Goal: Information Seeking & Learning: Learn about a topic

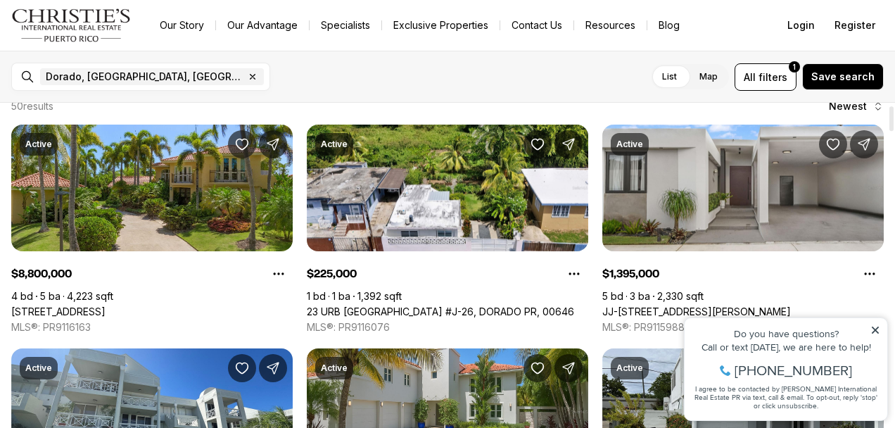
scroll to position [20, 0]
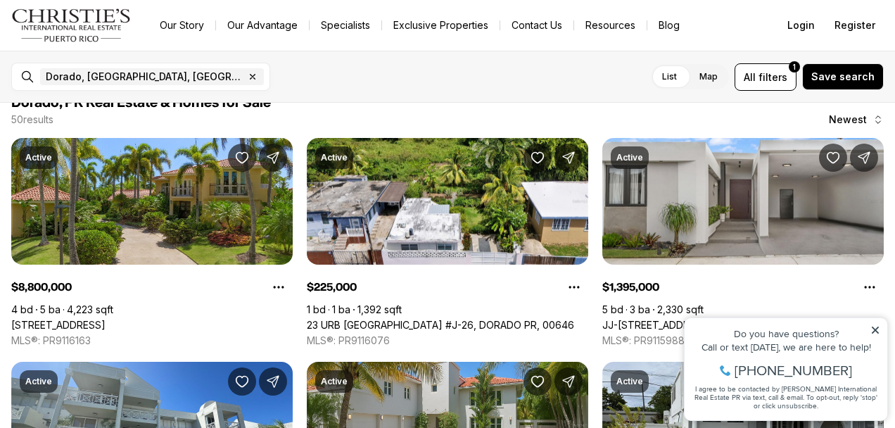
click at [874, 329] on icon at bounding box center [875, 330] width 7 height 7
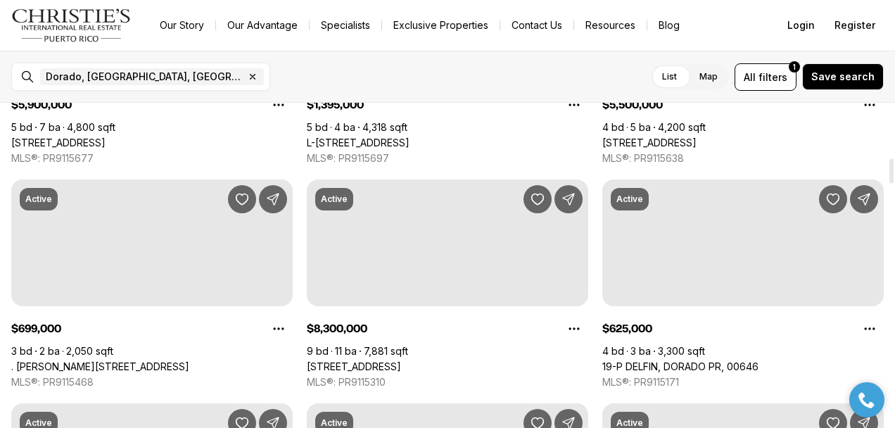
scroll to position [716, 0]
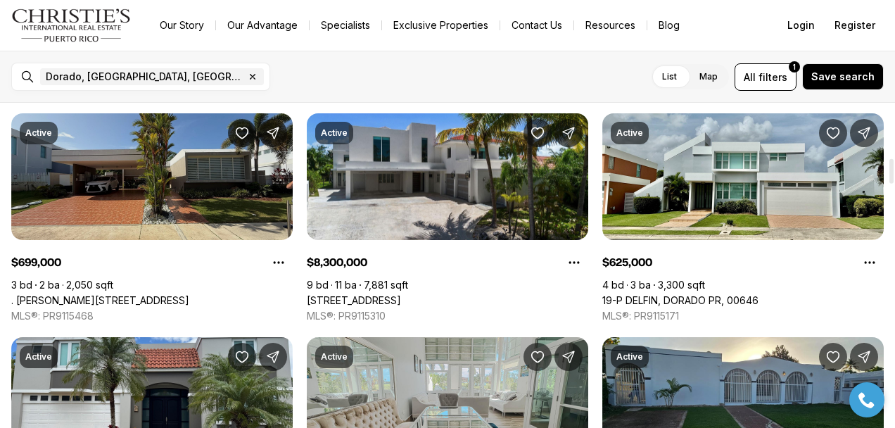
click at [112, 294] on link ". [PERSON_NAME][STREET_ADDRESS]" at bounding box center [100, 300] width 178 height 13
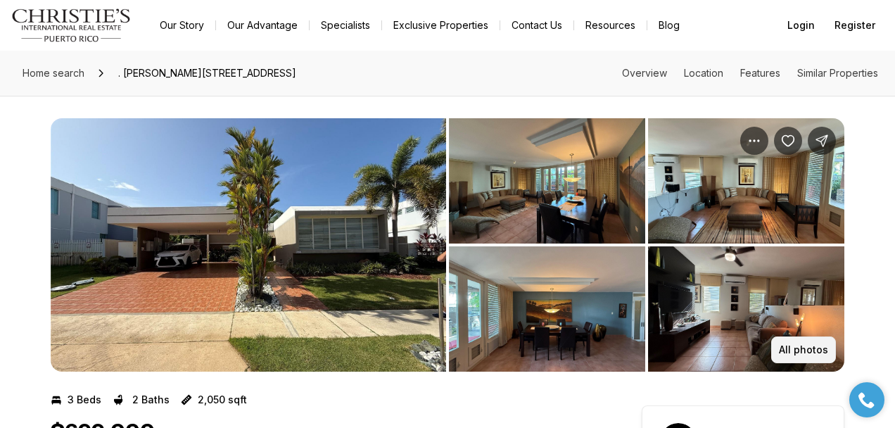
click at [796, 346] on p "All photos" at bounding box center [803, 349] width 49 height 11
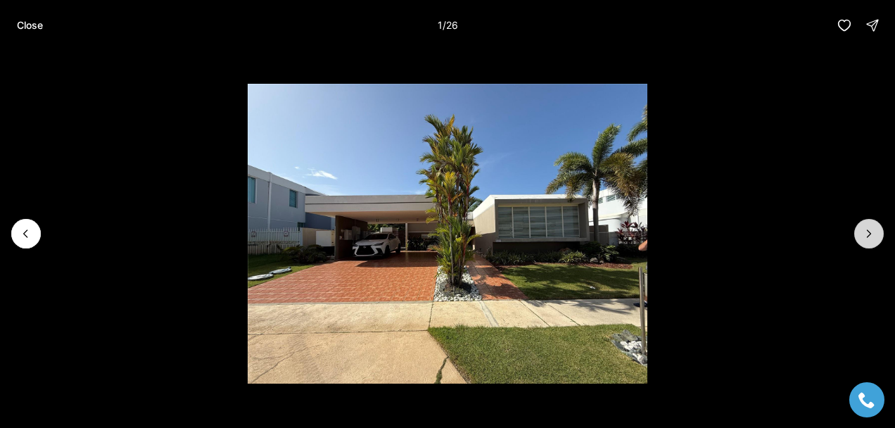
click at [866, 235] on icon "Next slide" at bounding box center [869, 234] width 14 height 14
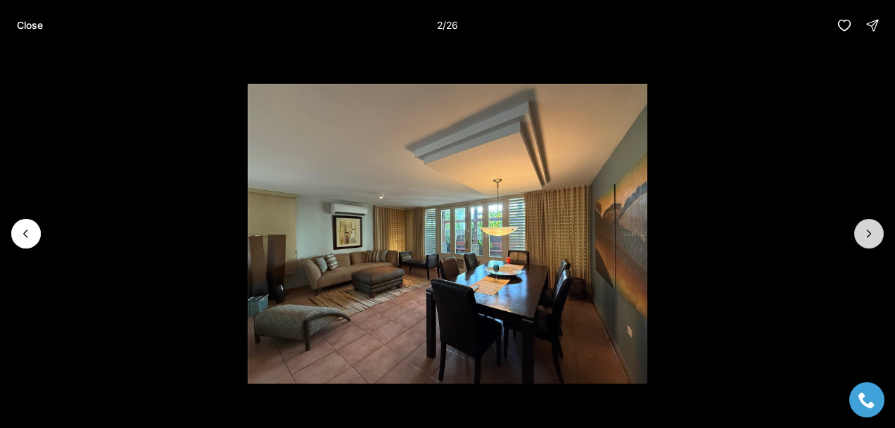
click at [868, 232] on icon "Next slide" at bounding box center [869, 234] width 14 height 14
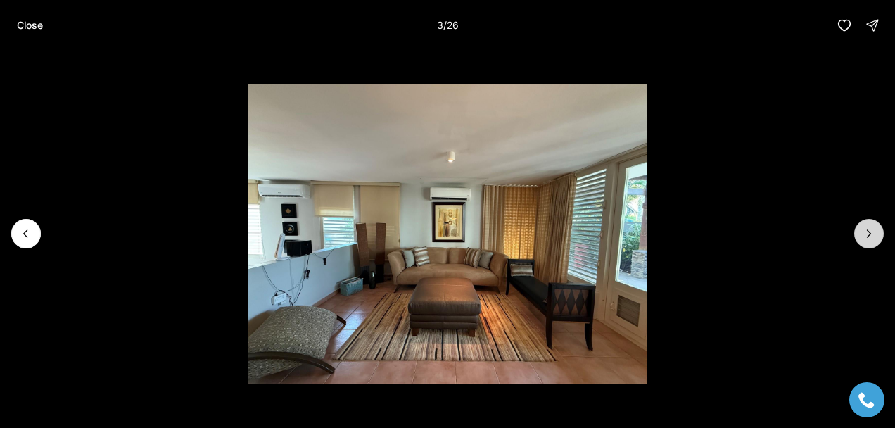
click at [868, 232] on icon "Next slide" at bounding box center [869, 234] width 14 height 14
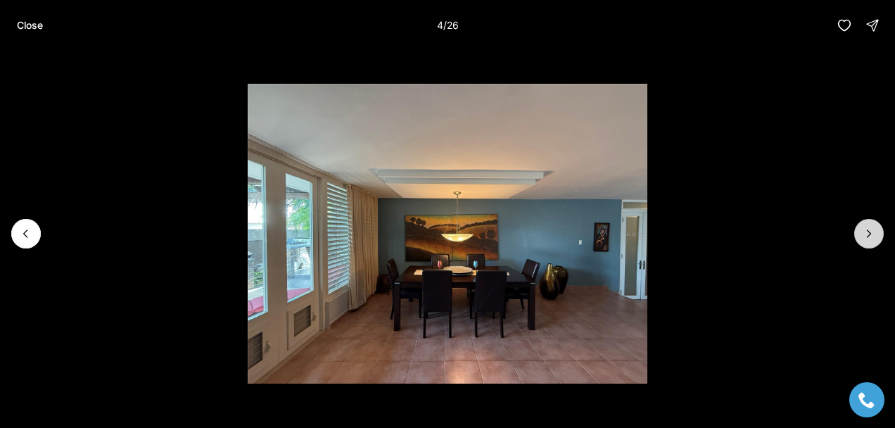
click at [868, 232] on icon "Next slide" at bounding box center [869, 234] width 14 height 14
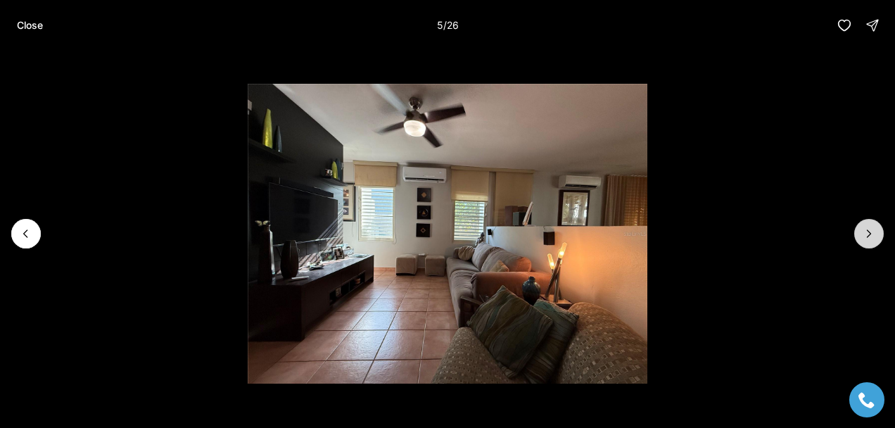
click at [868, 233] on icon "Next slide" at bounding box center [869, 234] width 14 height 14
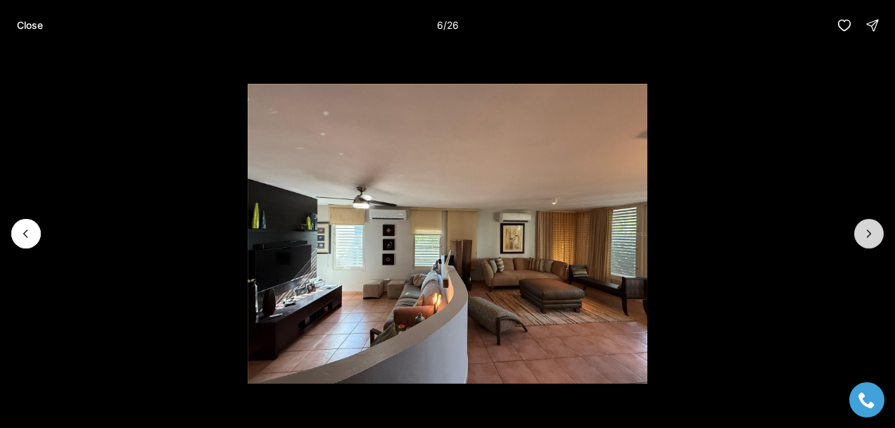
click at [868, 233] on icon "Next slide" at bounding box center [869, 234] width 14 height 14
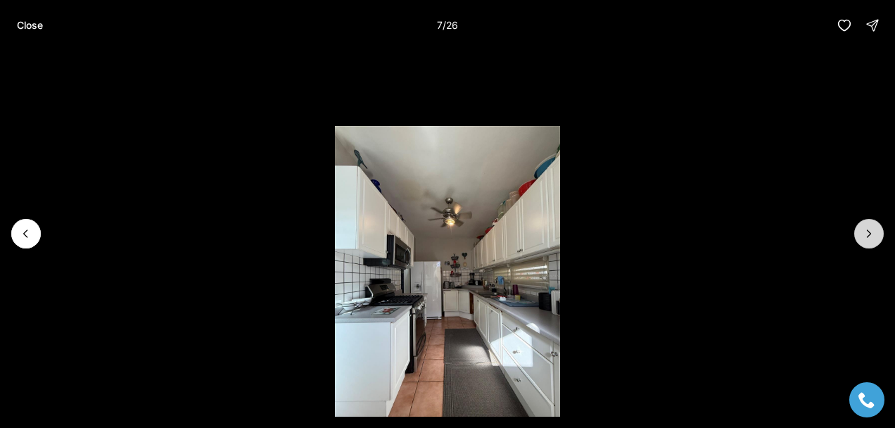
click at [868, 234] on icon "Next slide" at bounding box center [869, 234] width 14 height 14
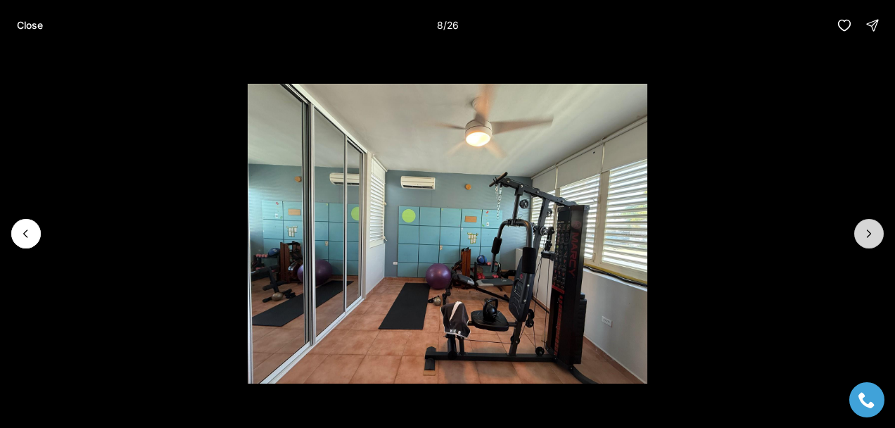
click at [868, 234] on icon "Next slide" at bounding box center [869, 234] width 14 height 14
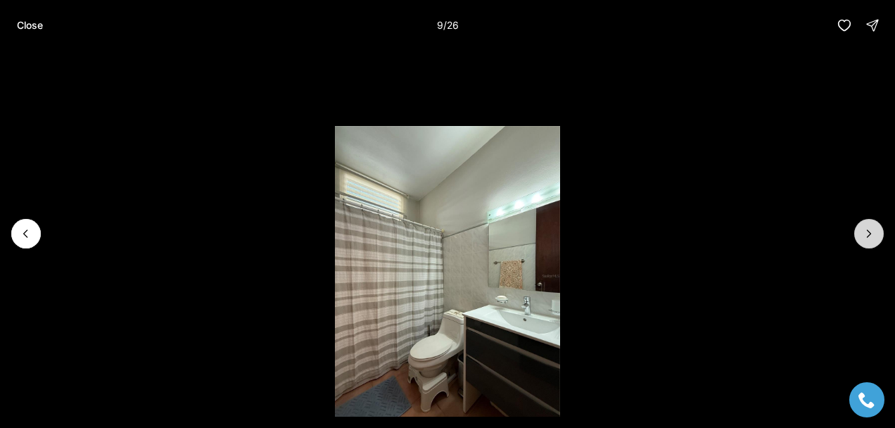
click at [869, 235] on icon "Next slide" at bounding box center [869, 234] width 14 height 14
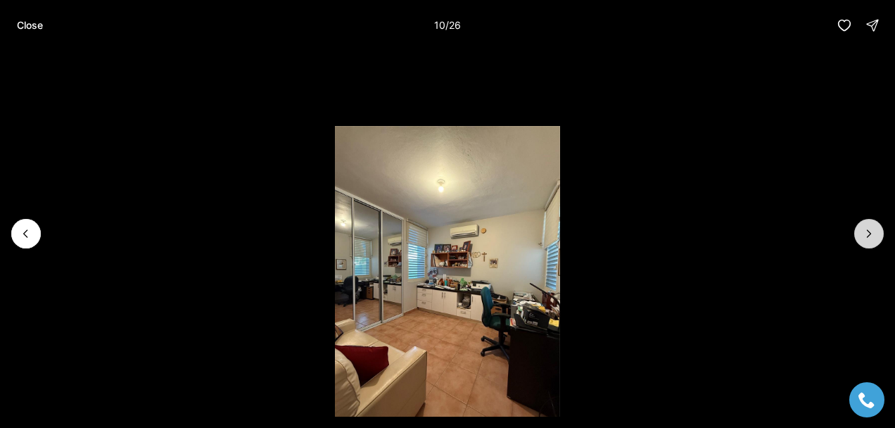
click at [867, 236] on icon "Next slide" at bounding box center [869, 234] width 14 height 14
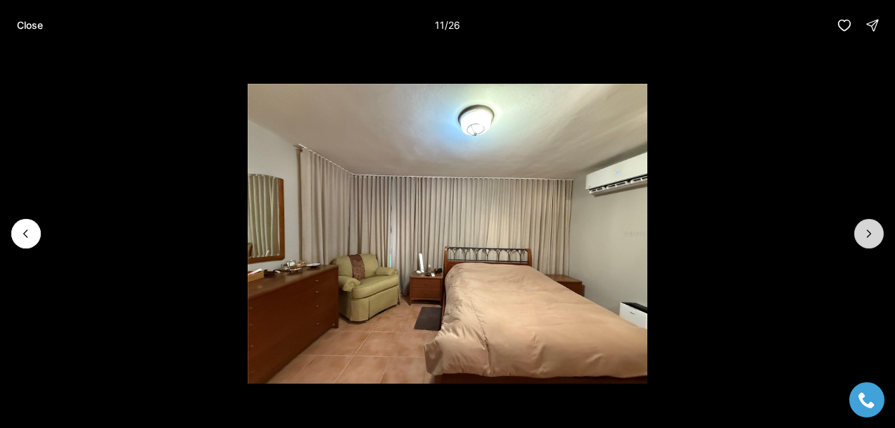
click at [867, 236] on icon "Next slide" at bounding box center [869, 234] width 14 height 14
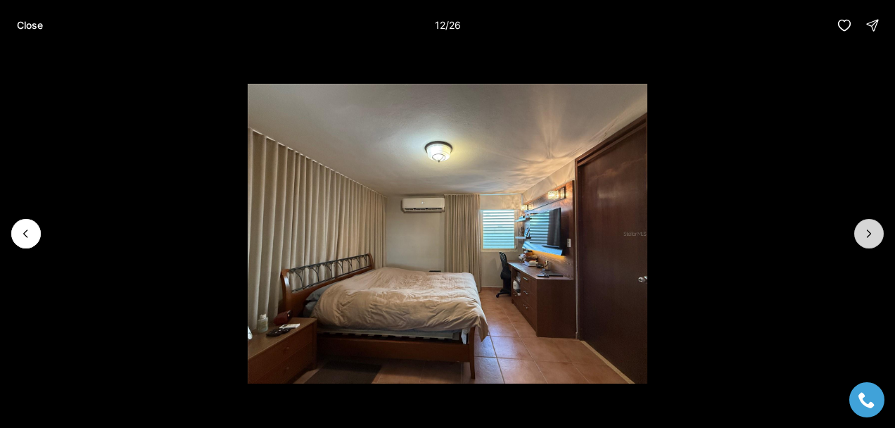
click at [867, 236] on icon "Next slide" at bounding box center [869, 234] width 14 height 14
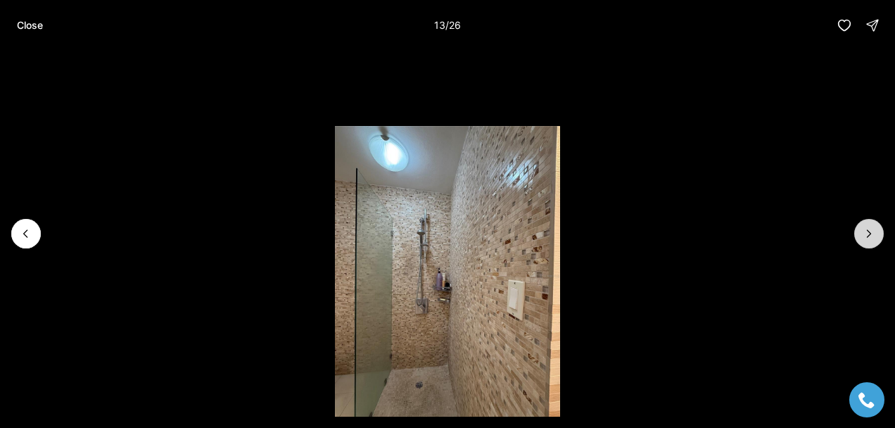
click at [868, 237] on icon "Next slide" at bounding box center [869, 234] width 14 height 14
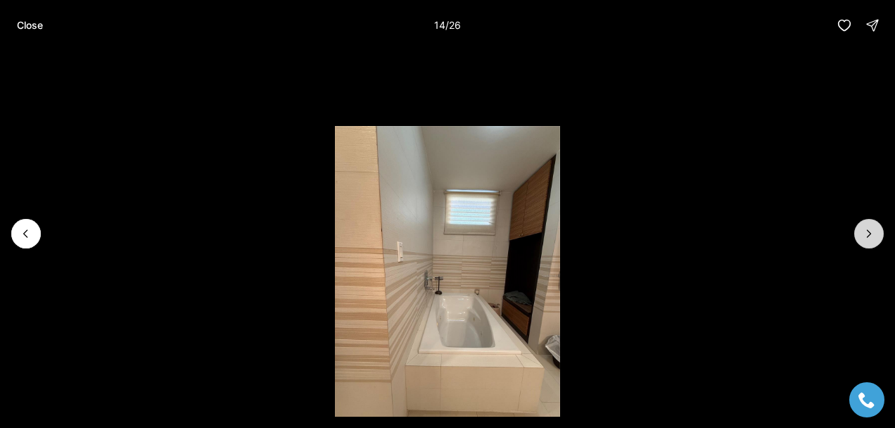
click at [868, 237] on icon "Next slide" at bounding box center [869, 234] width 14 height 14
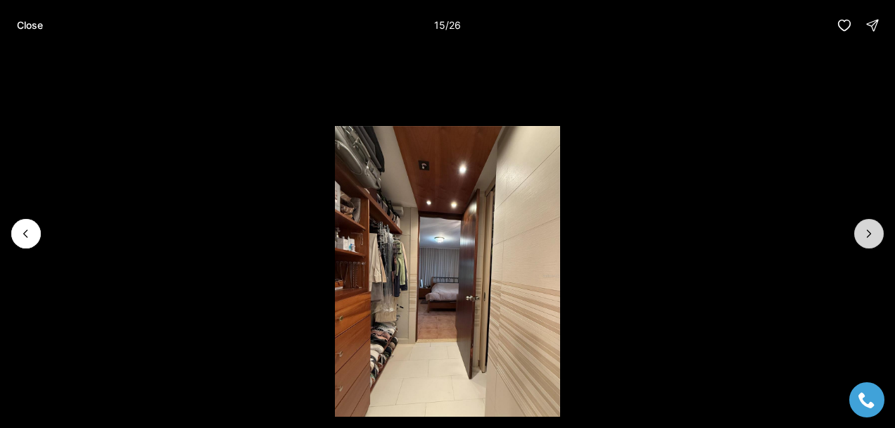
click at [868, 237] on icon "Next slide" at bounding box center [869, 234] width 14 height 14
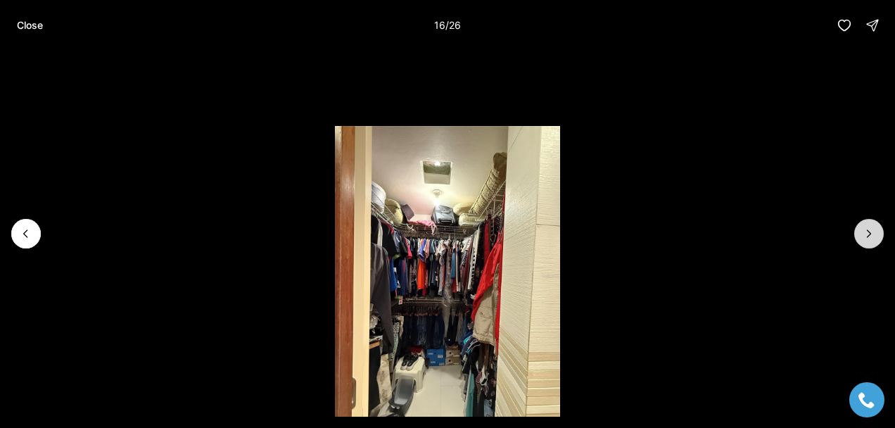
click at [868, 231] on icon "Next slide" at bounding box center [870, 233] width 4 height 7
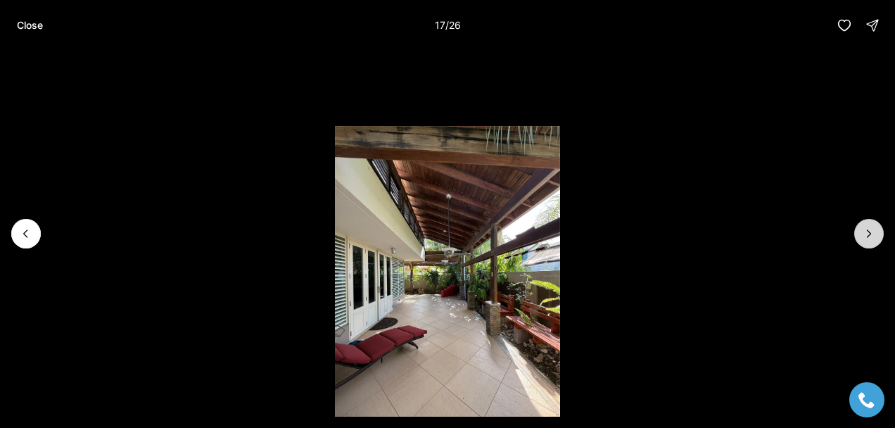
click at [869, 233] on icon "Next slide" at bounding box center [869, 234] width 14 height 14
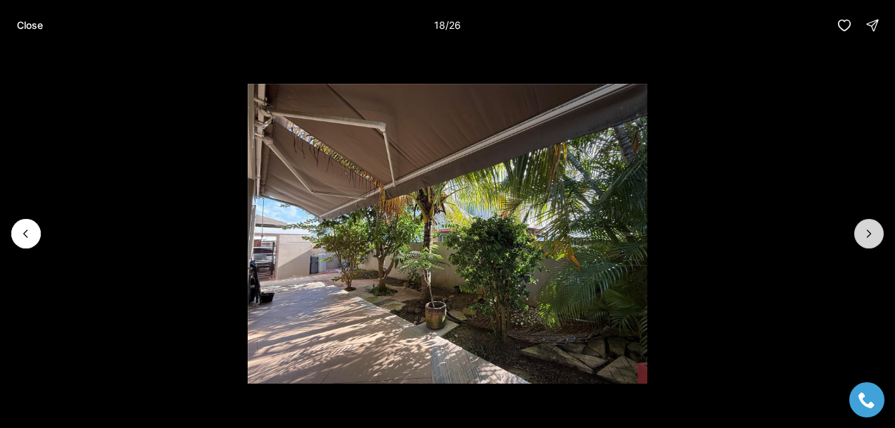
click at [869, 232] on icon "Next slide" at bounding box center [870, 233] width 4 height 7
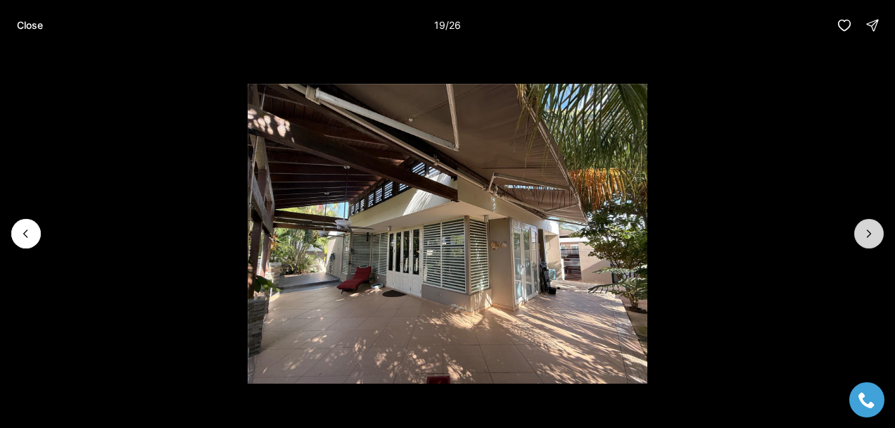
click at [869, 232] on icon "Next slide" at bounding box center [870, 233] width 4 height 7
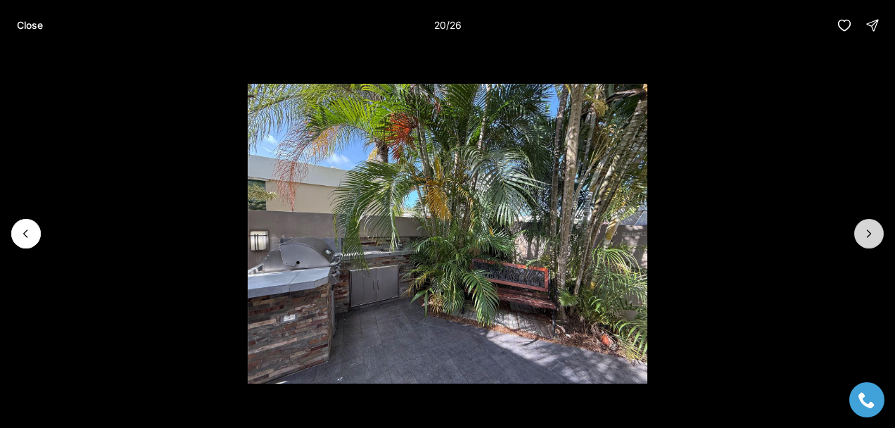
click at [869, 232] on icon "Next slide" at bounding box center [870, 233] width 4 height 7
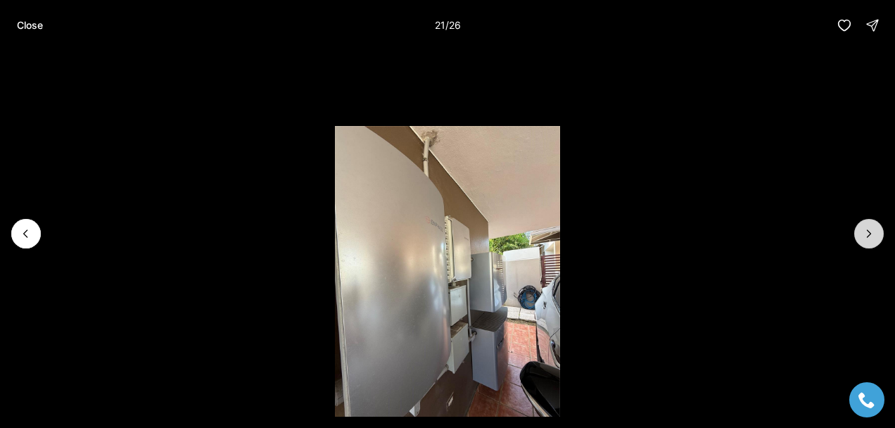
click at [869, 232] on icon "Next slide" at bounding box center [869, 234] width 14 height 14
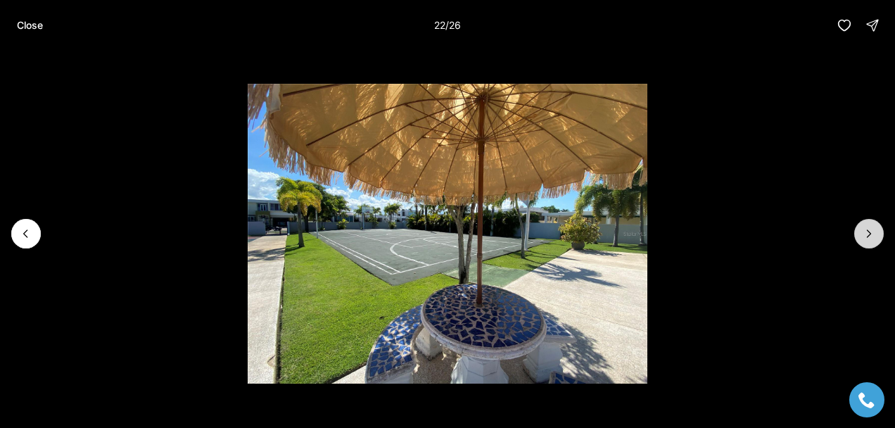
click at [869, 234] on icon "Next slide" at bounding box center [870, 233] width 4 height 7
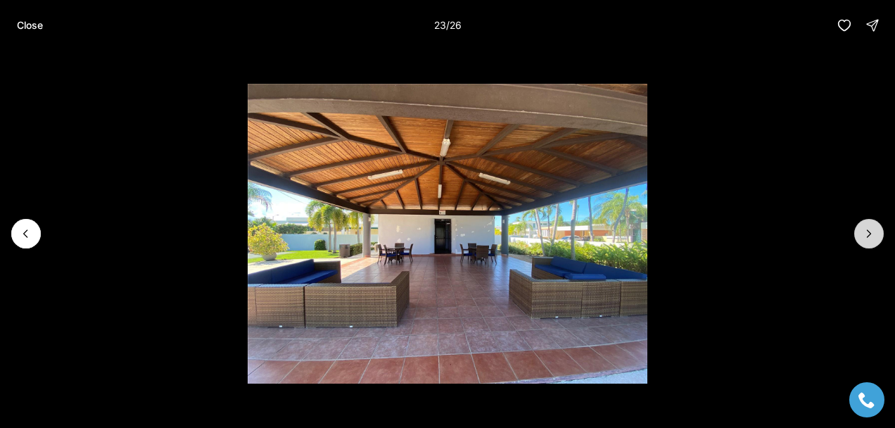
click at [868, 232] on icon "Next slide" at bounding box center [869, 234] width 14 height 14
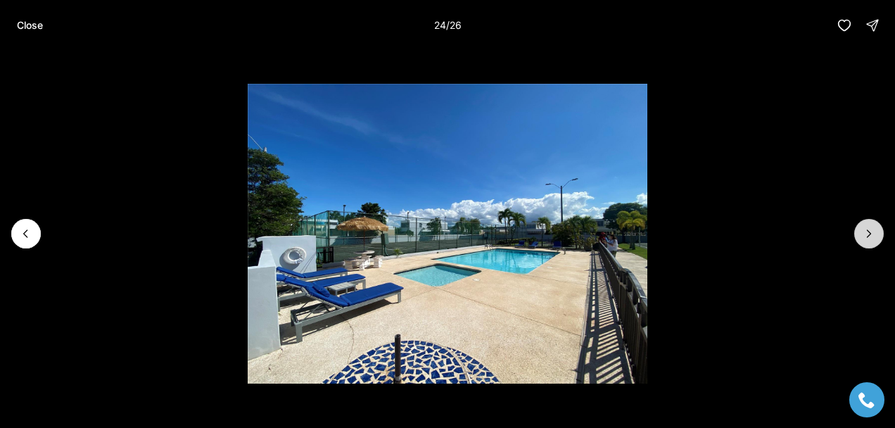
click at [868, 232] on icon "Next slide" at bounding box center [870, 233] width 4 height 7
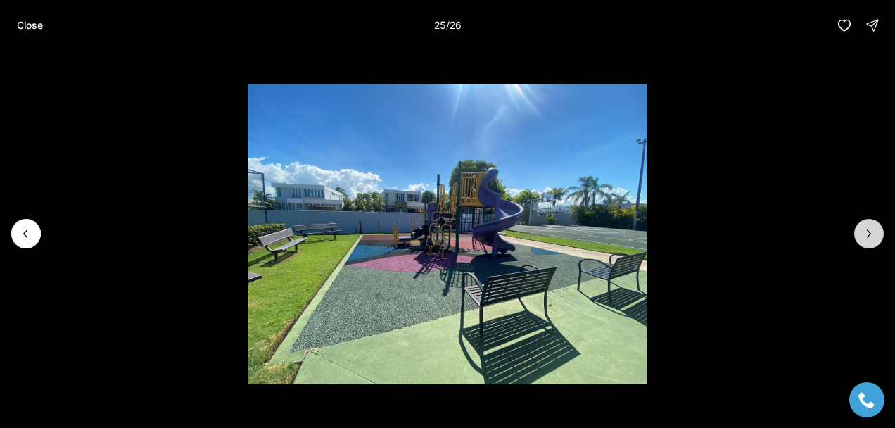
click at [869, 229] on icon "Next slide" at bounding box center [869, 234] width 14 height 14
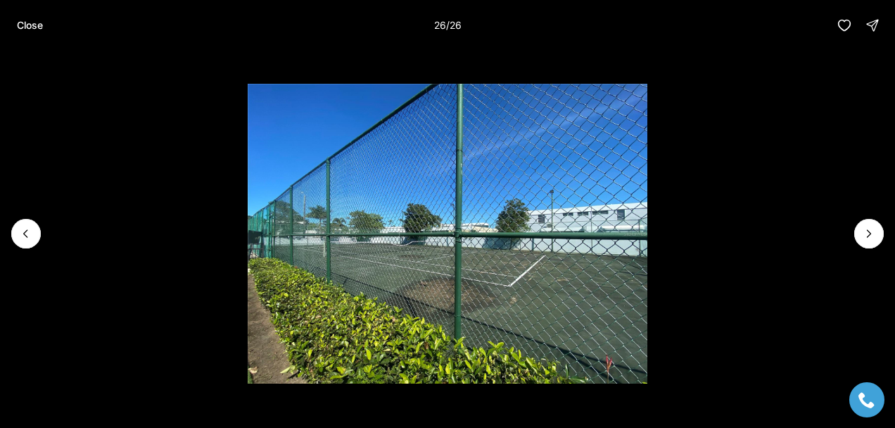
click at [869, 230] on div at bounding box center [869, 234] width 30 height 30
click at [869, 231] on div at bounding box center [869, 234] width 30 height 30
click at [27, 23] on p "Close" at bounding box center [30, 25] width 26 height 11
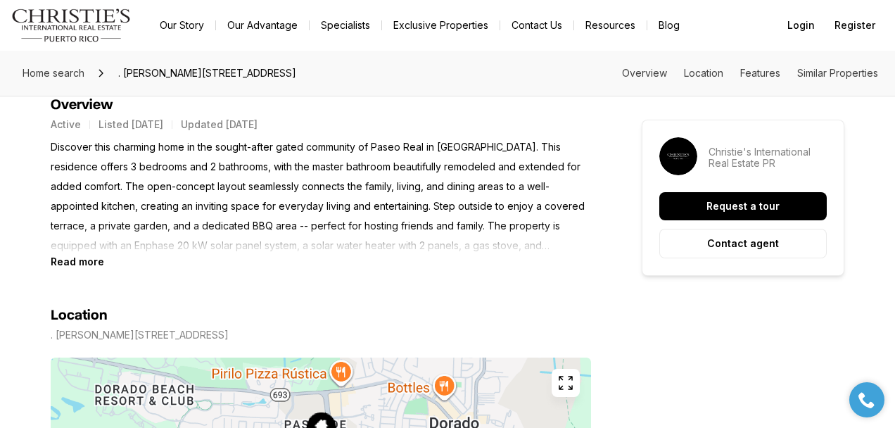
scroll to position [617, 0]
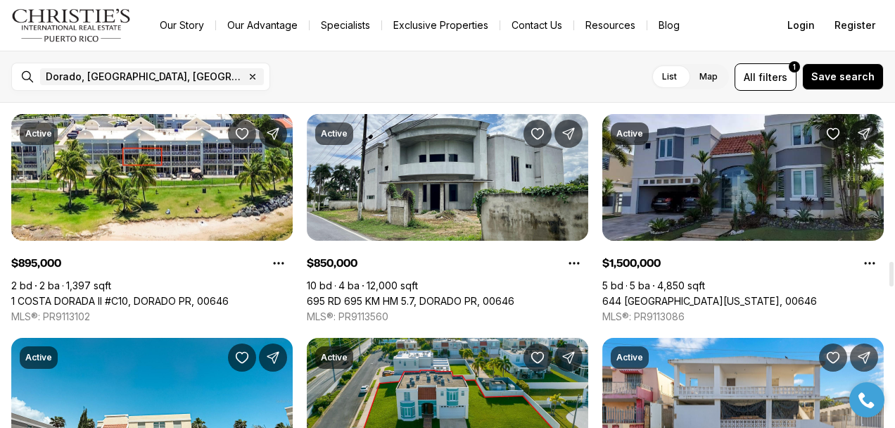
scroll to position [2062, 0]
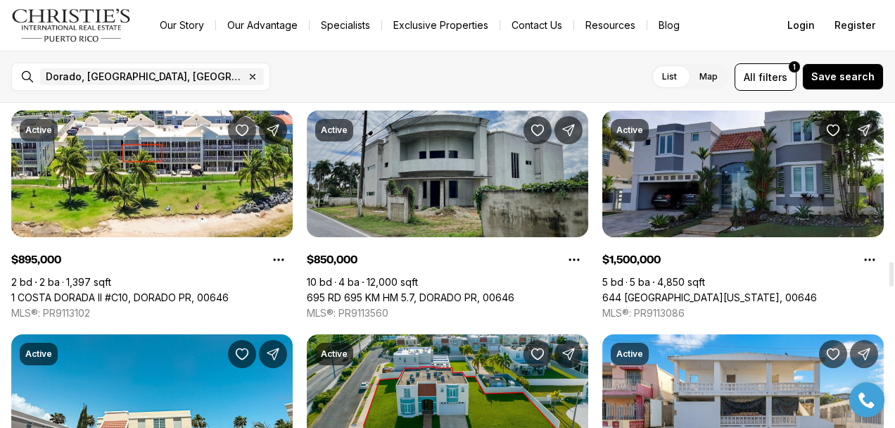
click at [440, 291] on link "695 RD 695 KM HM 5.7, DORADO PR, 00646" at bounding box center [411, 297] width 208 height 13
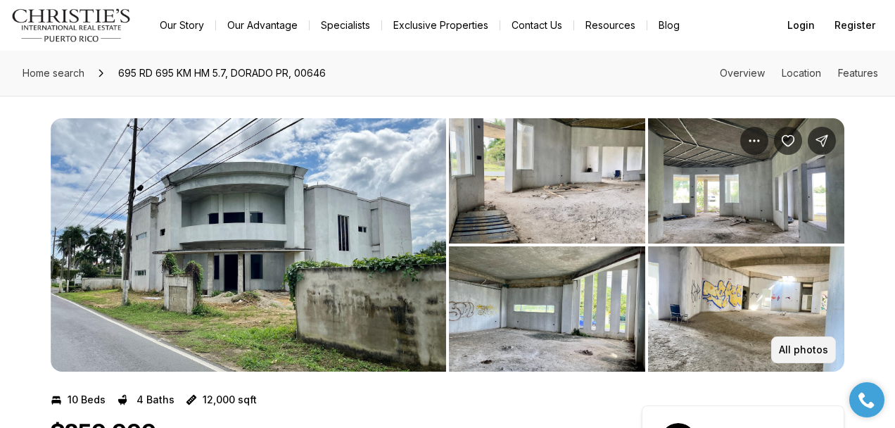
click at [798, 346] on p "All photos" at bounding box center [803, 349] width 49 height 11
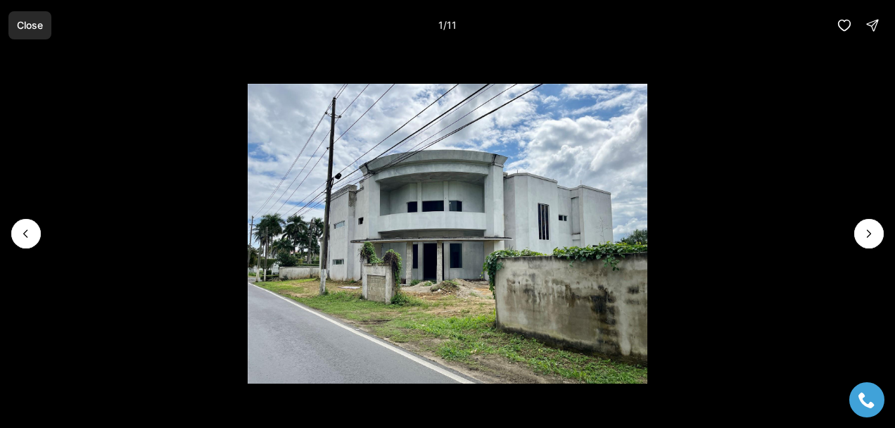
click at [29, 23] on p "Close" at bounding box center [30, 25] width 26 height 11
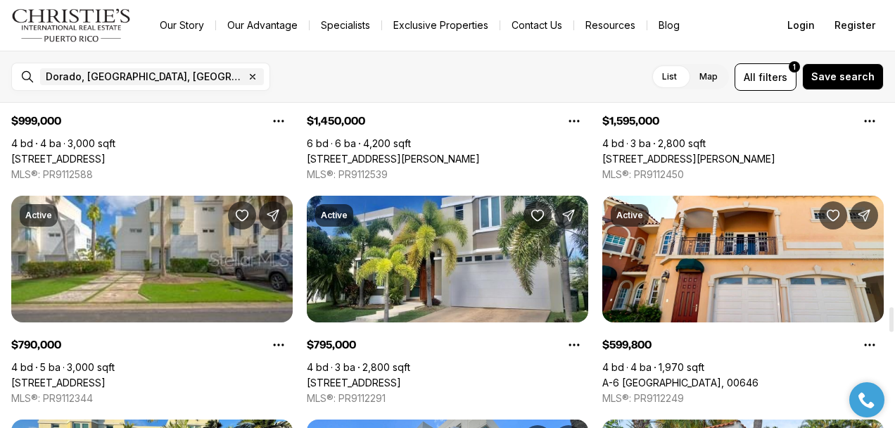
scroll to position [2654, 0]
